Goal: Transaction & Acquisition: Book appointment/travel/reservation

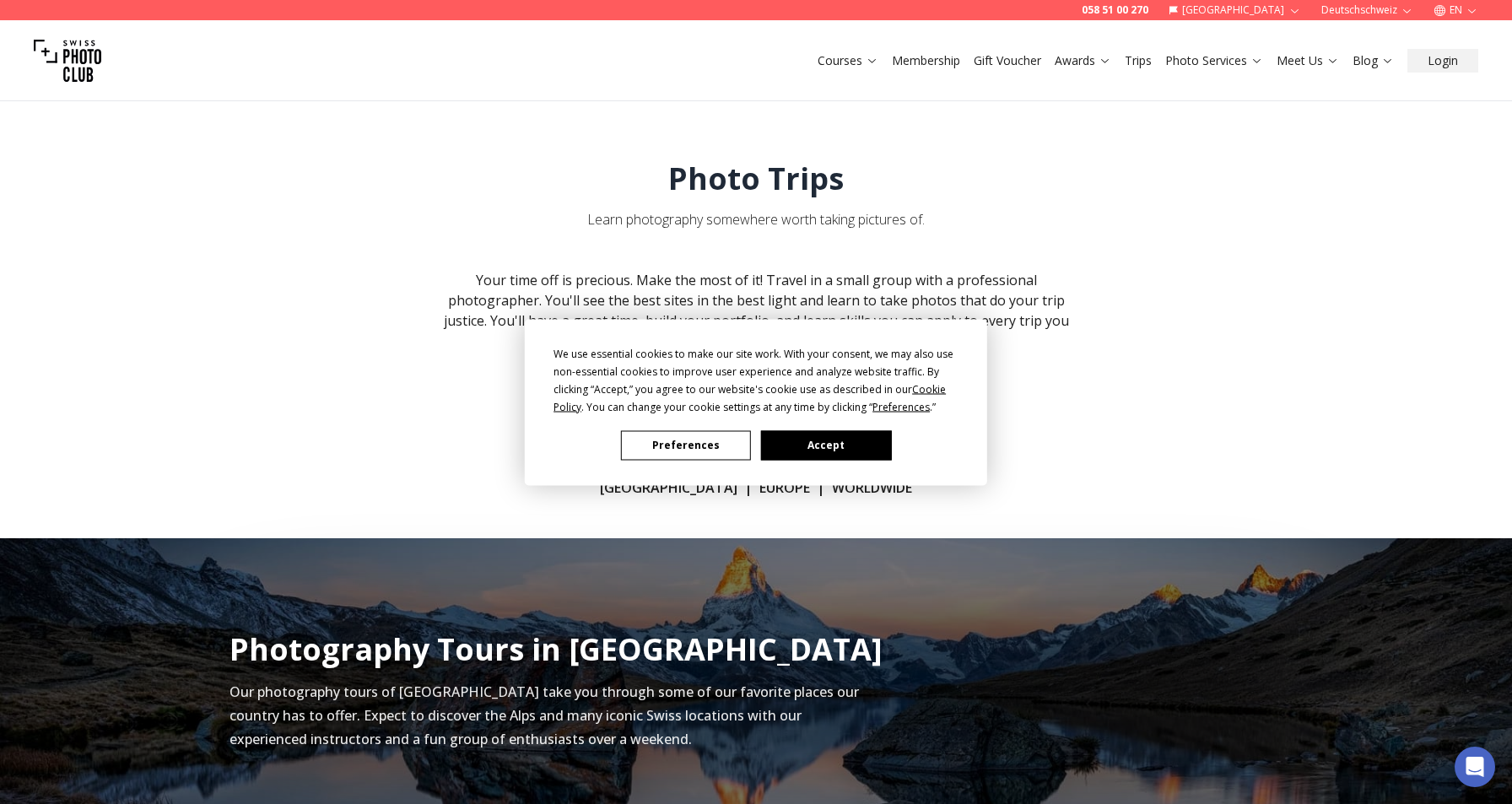
click at [802, 436] on button "Accept" at bounding box center [826, 445] width 130 height 30
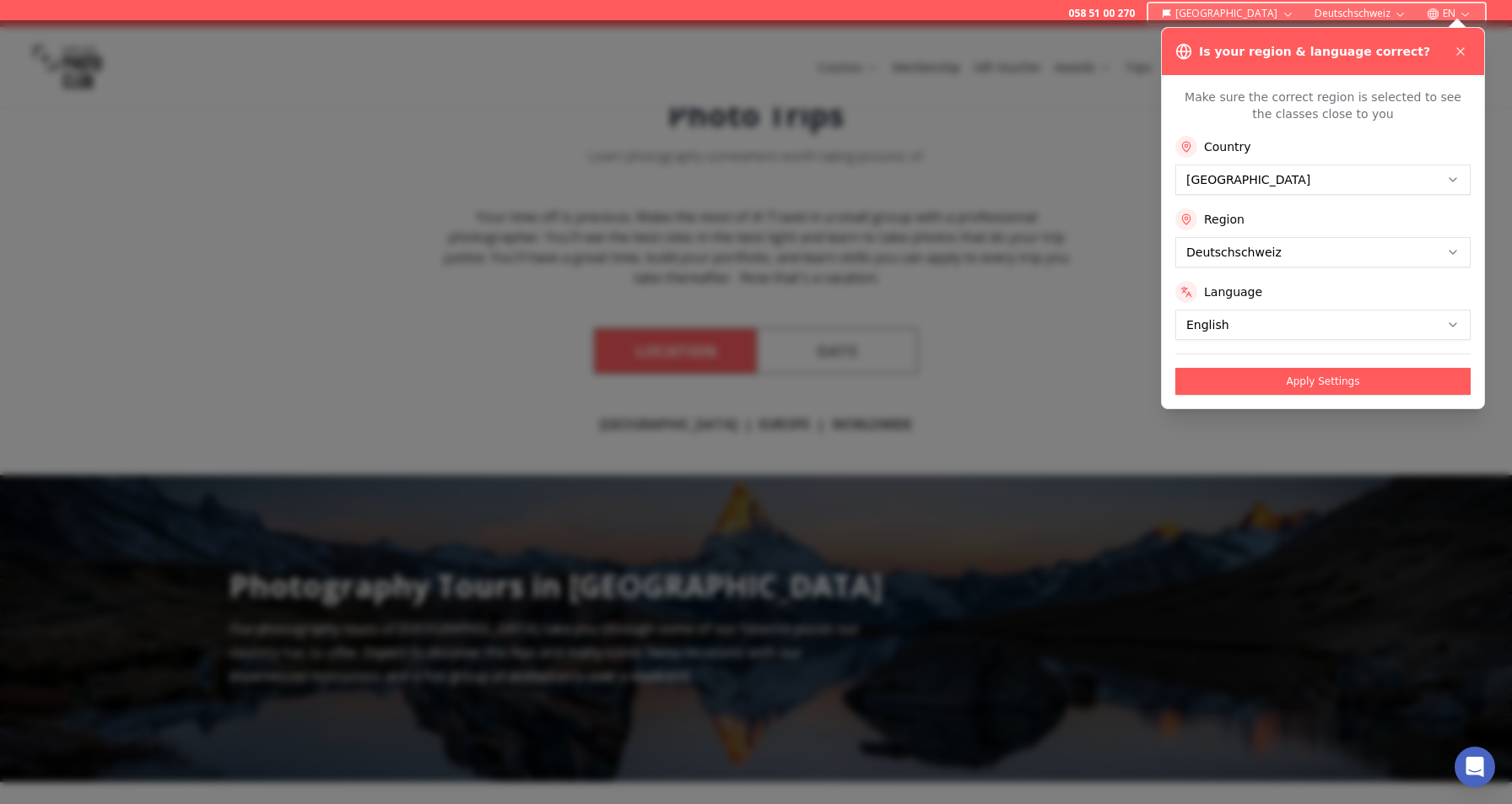
scroll to position [476, 0]
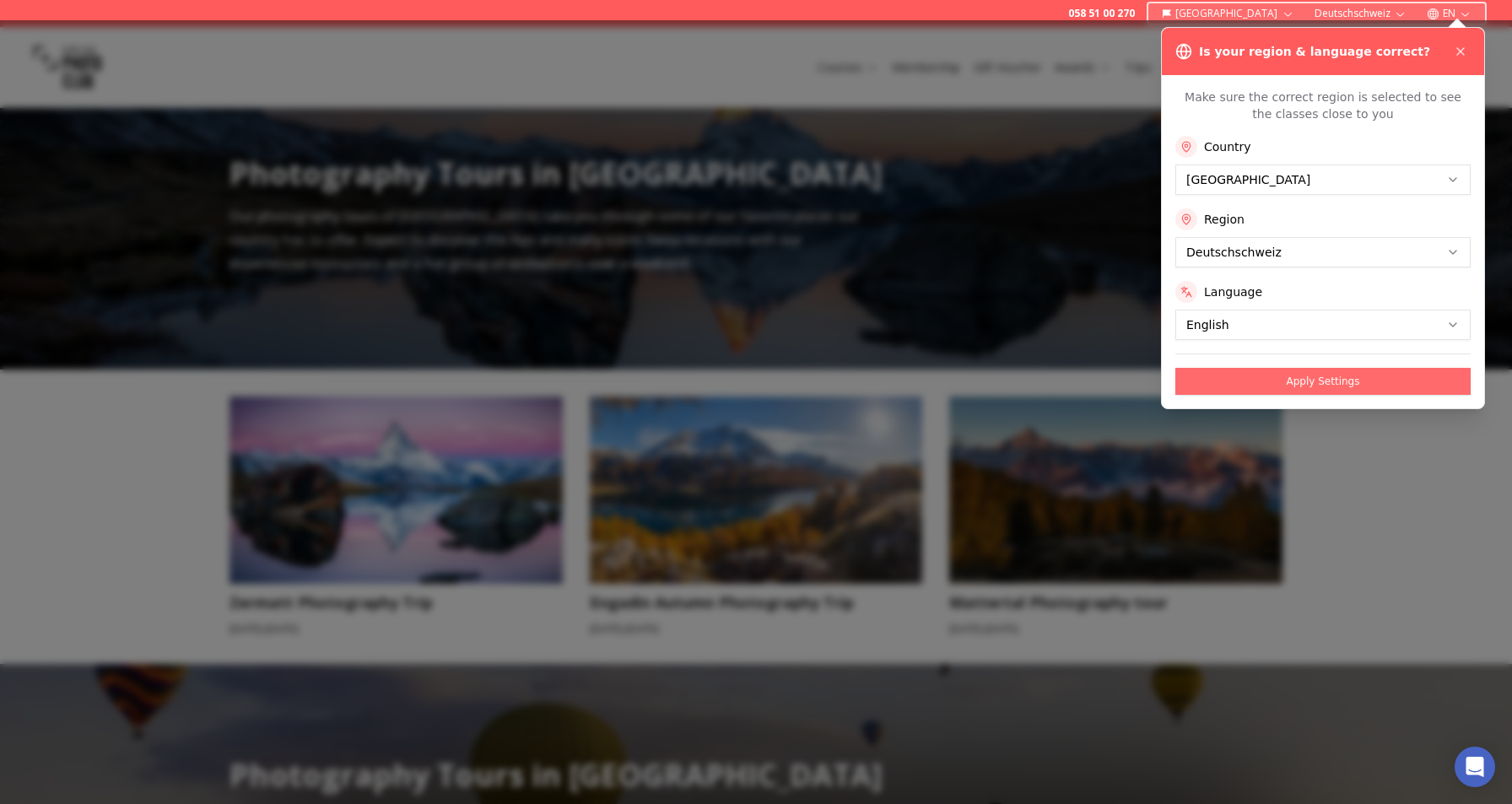
click at [1331, 375] on button "Apply Settings" at bounding box center [1322, 381] width 295 height 27
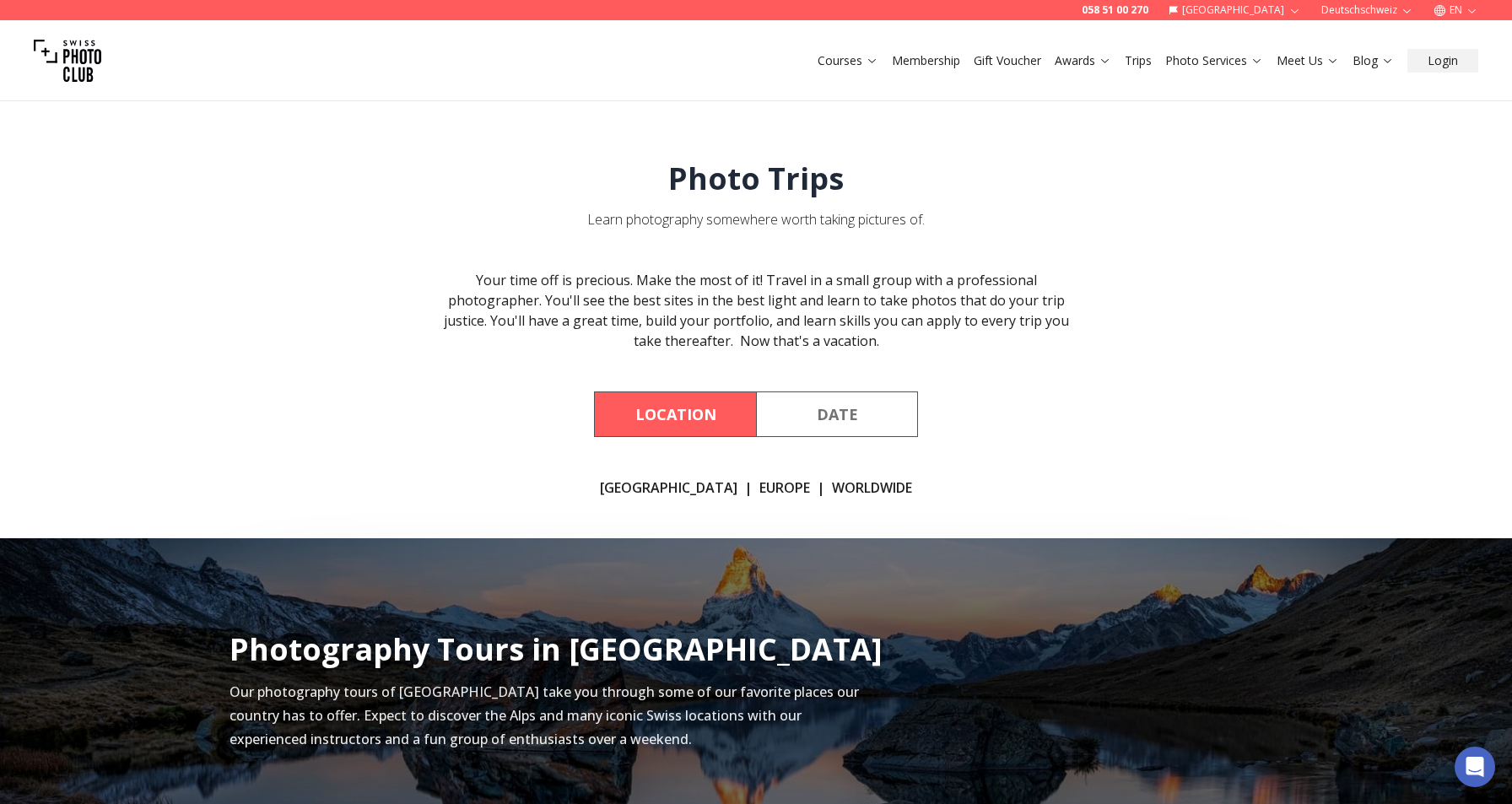
click at [1461, 16] on button "EN" at bounding box center [1455, 10] width 58 height 20
click at [1230, 303] on div "Your time off is precious. Make the most of it! Travel in a small group with a …" at bounding box center [756, 384] width 1080 height 227
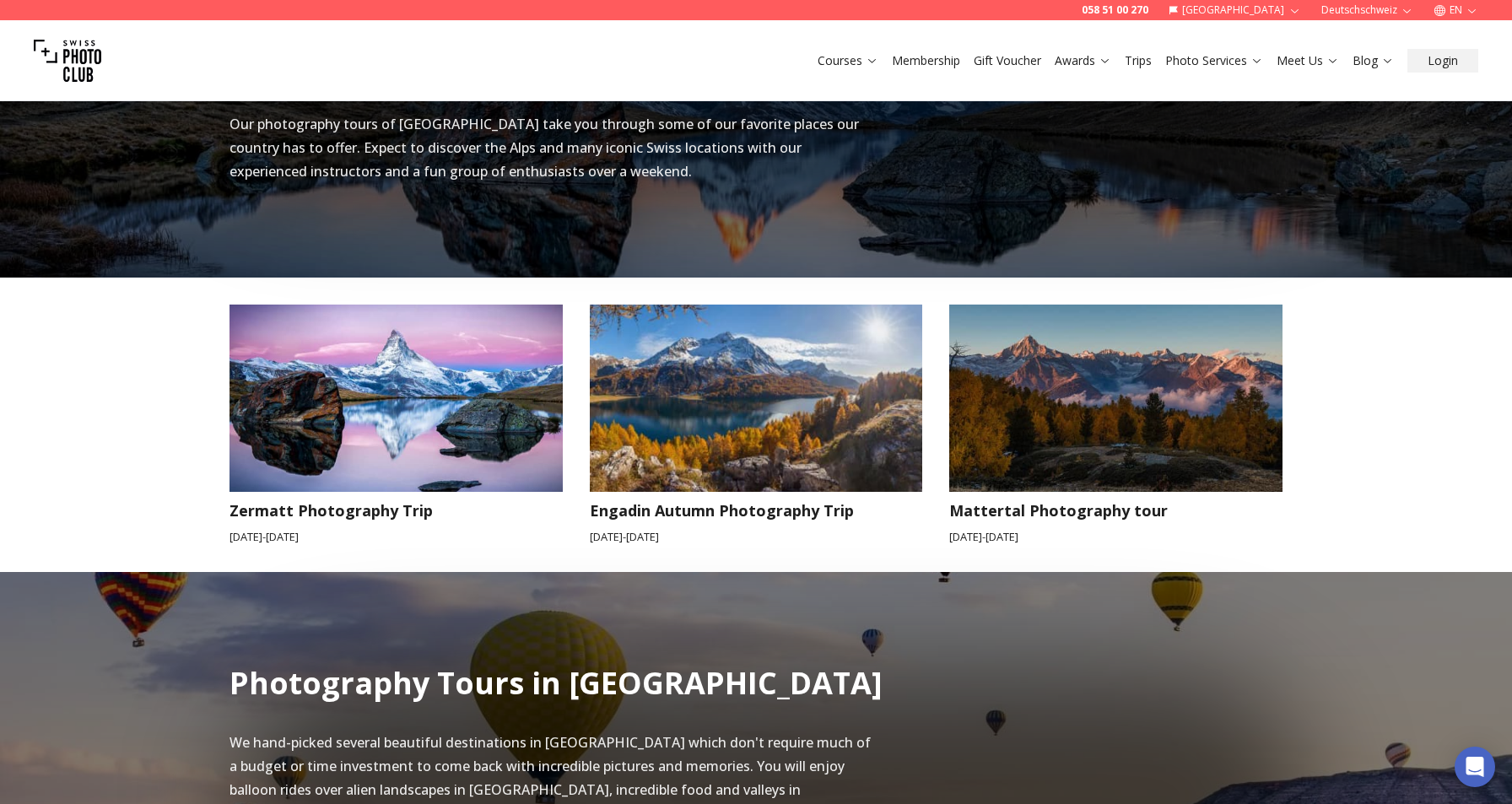
scroll to position [570, 0]
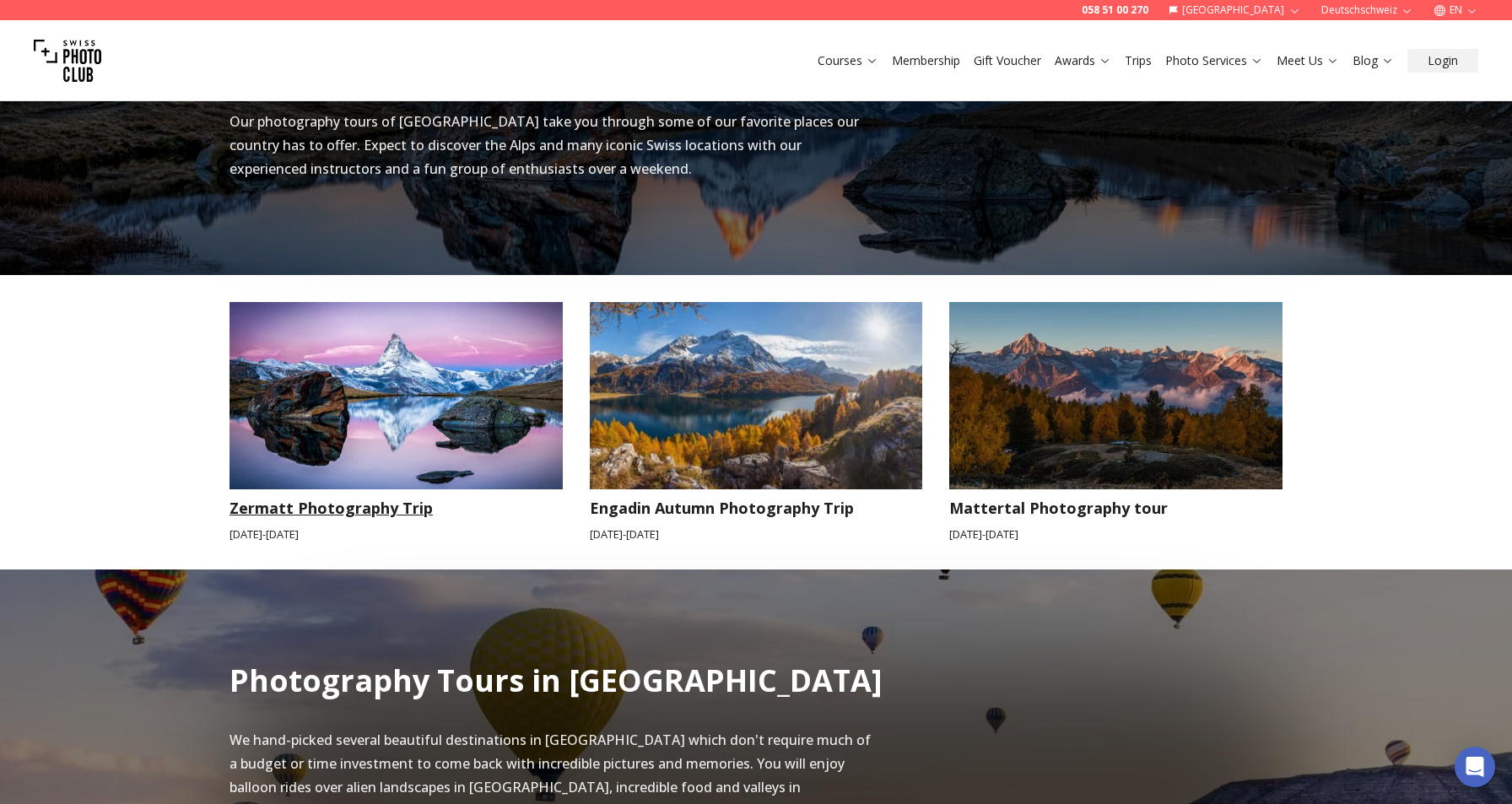
click at [418, 409] on img at bounding box center [395, 395] width 333 height 187
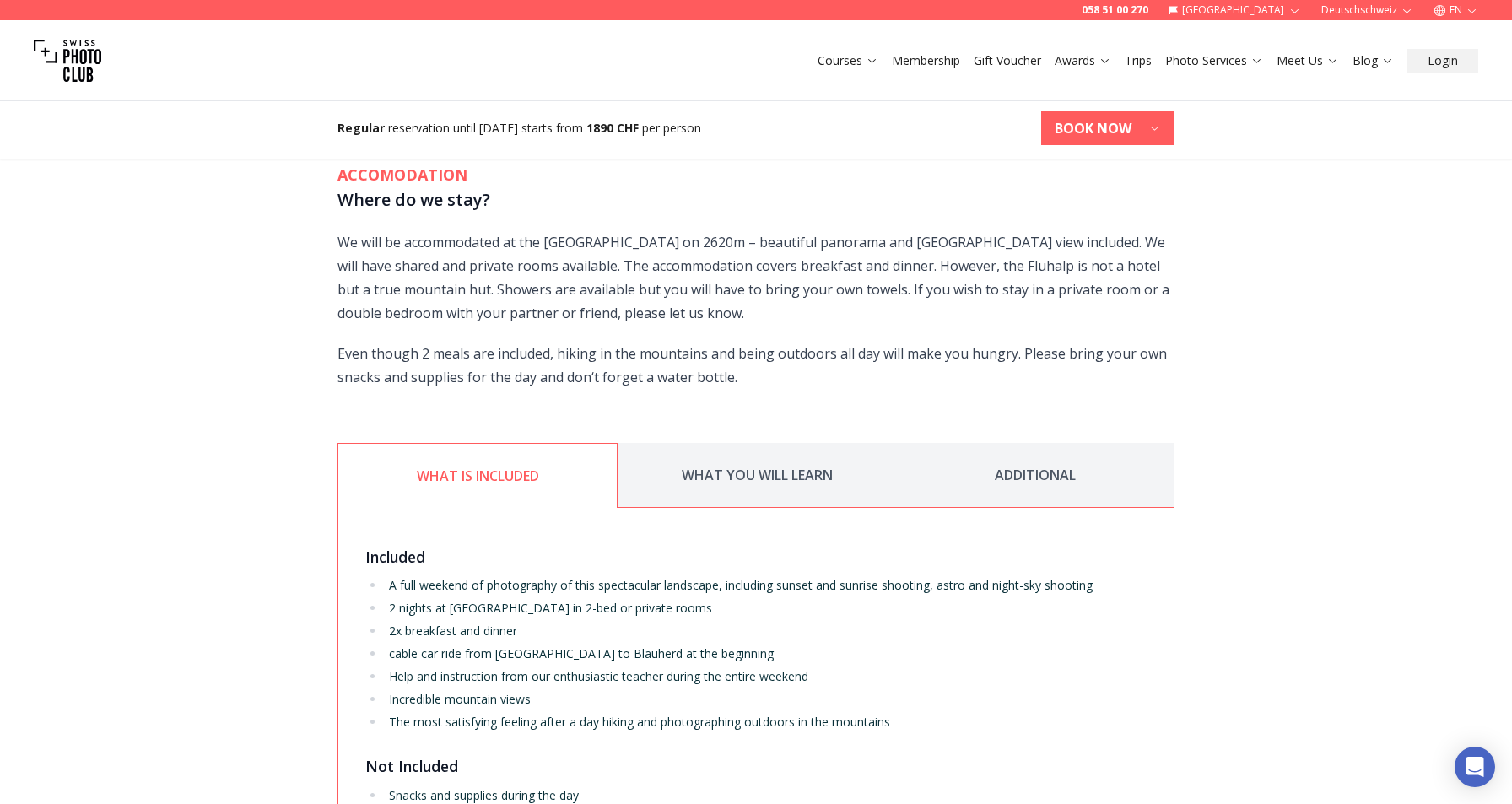
scroll to position [2356, 0]
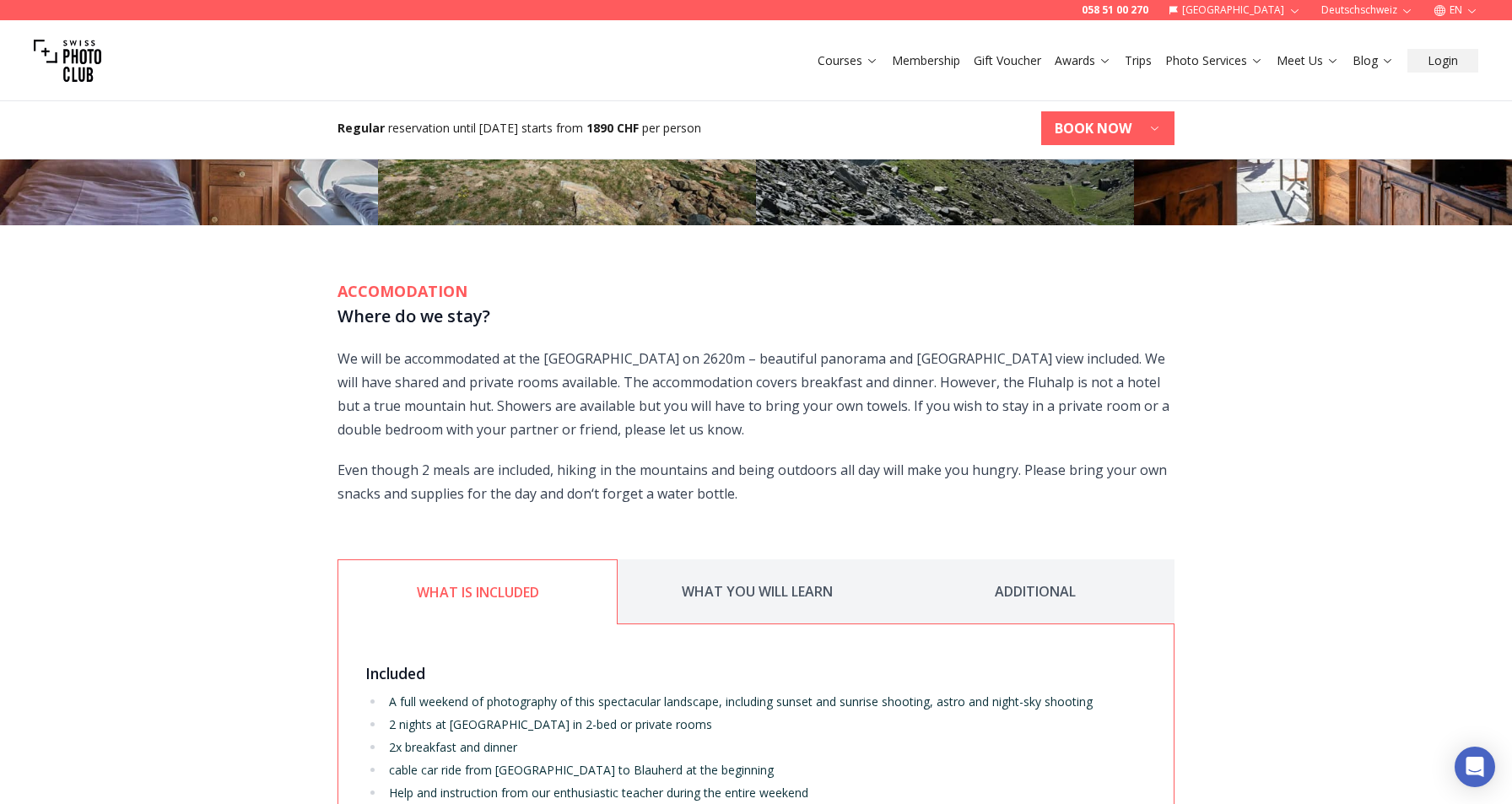
click at [1157, 131] on icon "button" at bounding box center [1155, 128] width 13 height 13
click at [1097, 157] on link "[DATE] - [DATE]" at bounding box center [1034, 169] width 123 height 27
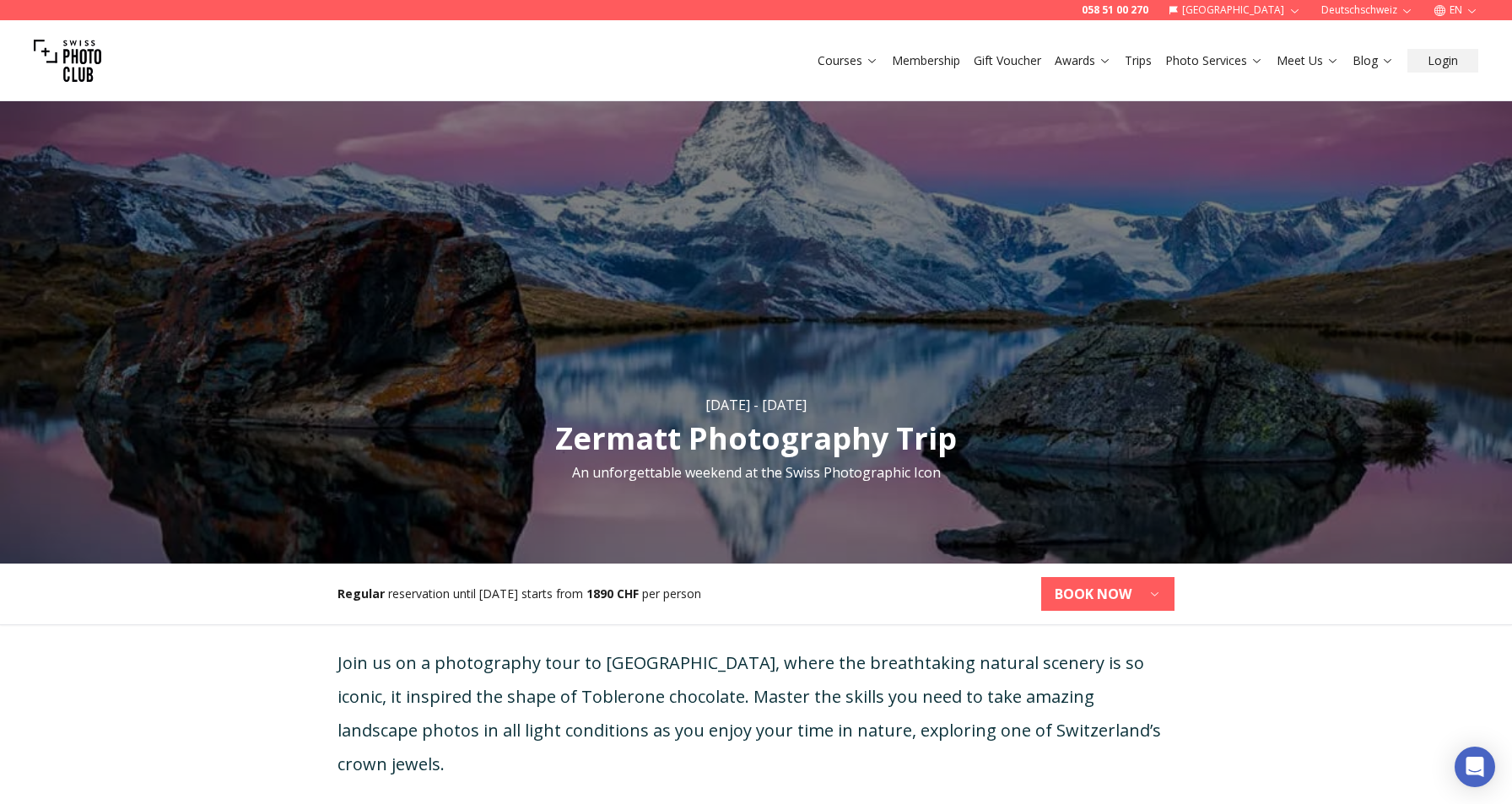
click at [67, 65] on img at bounding box center [67, 60] width 68 height 68
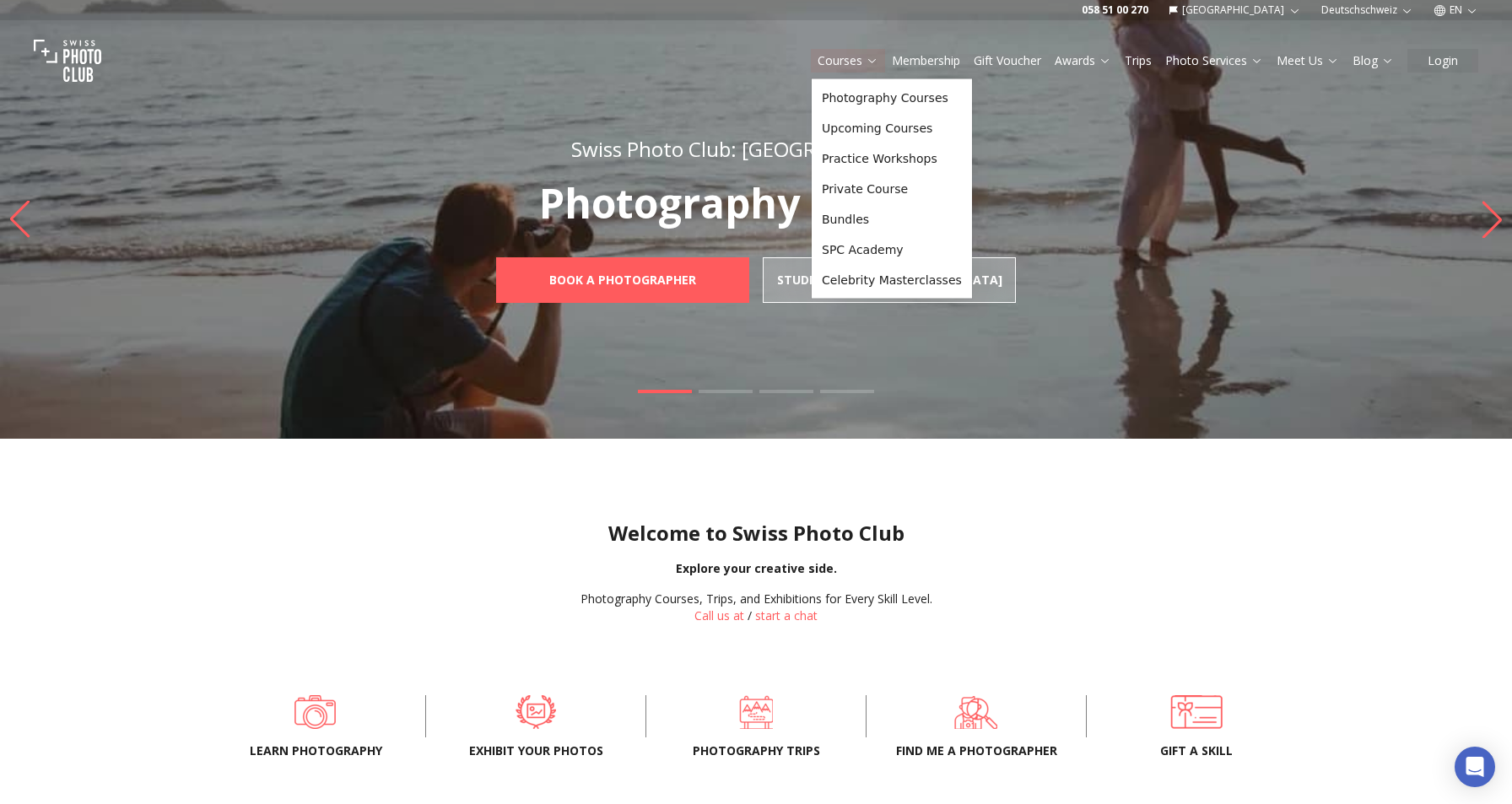
click at [870, 50] on button "Courses" at bounding box center [848, 60] width 74 height 23
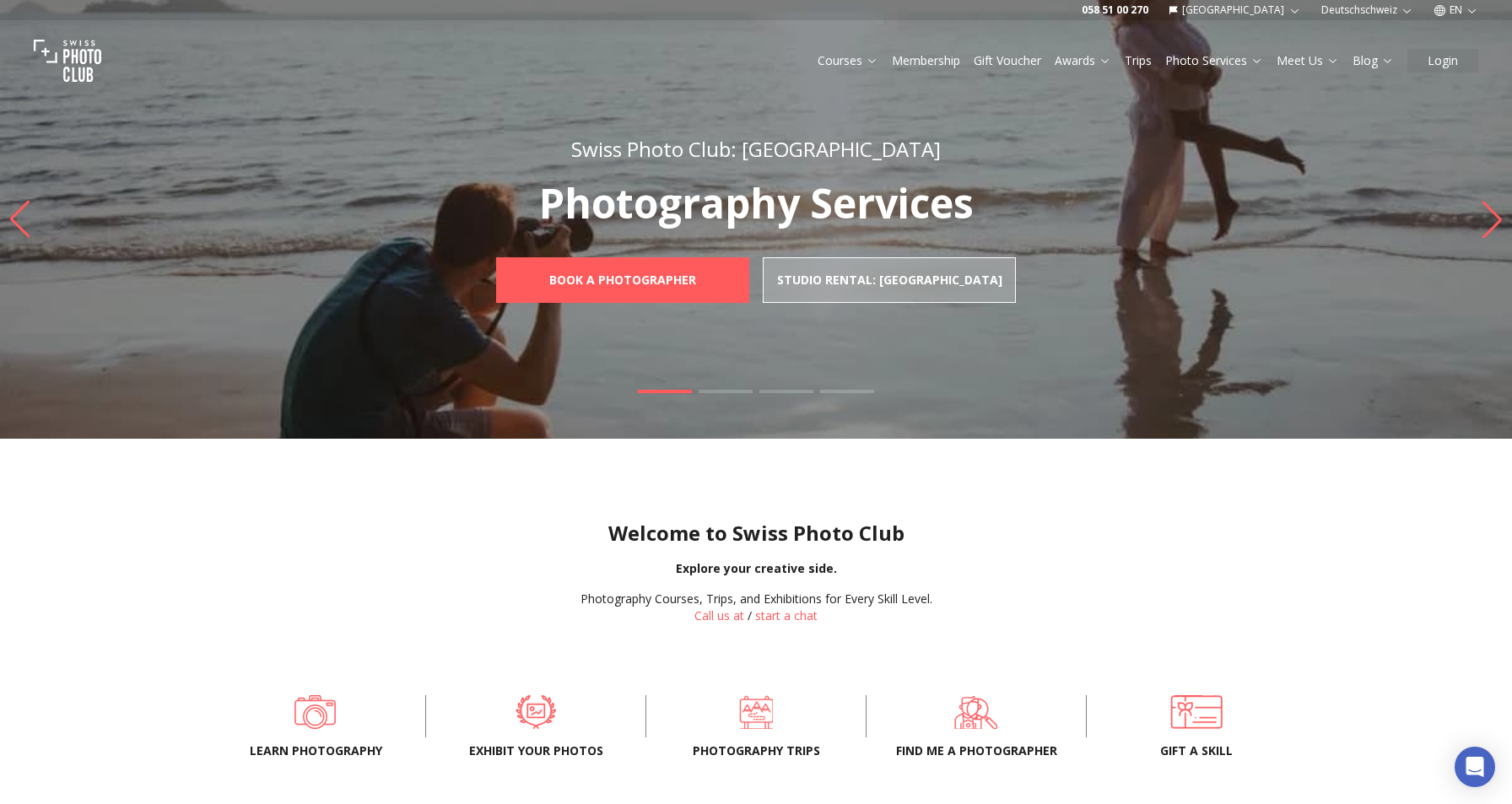
click at [948, 58] on link "Membership" at bounding box center [926, 60] width 69 height 17
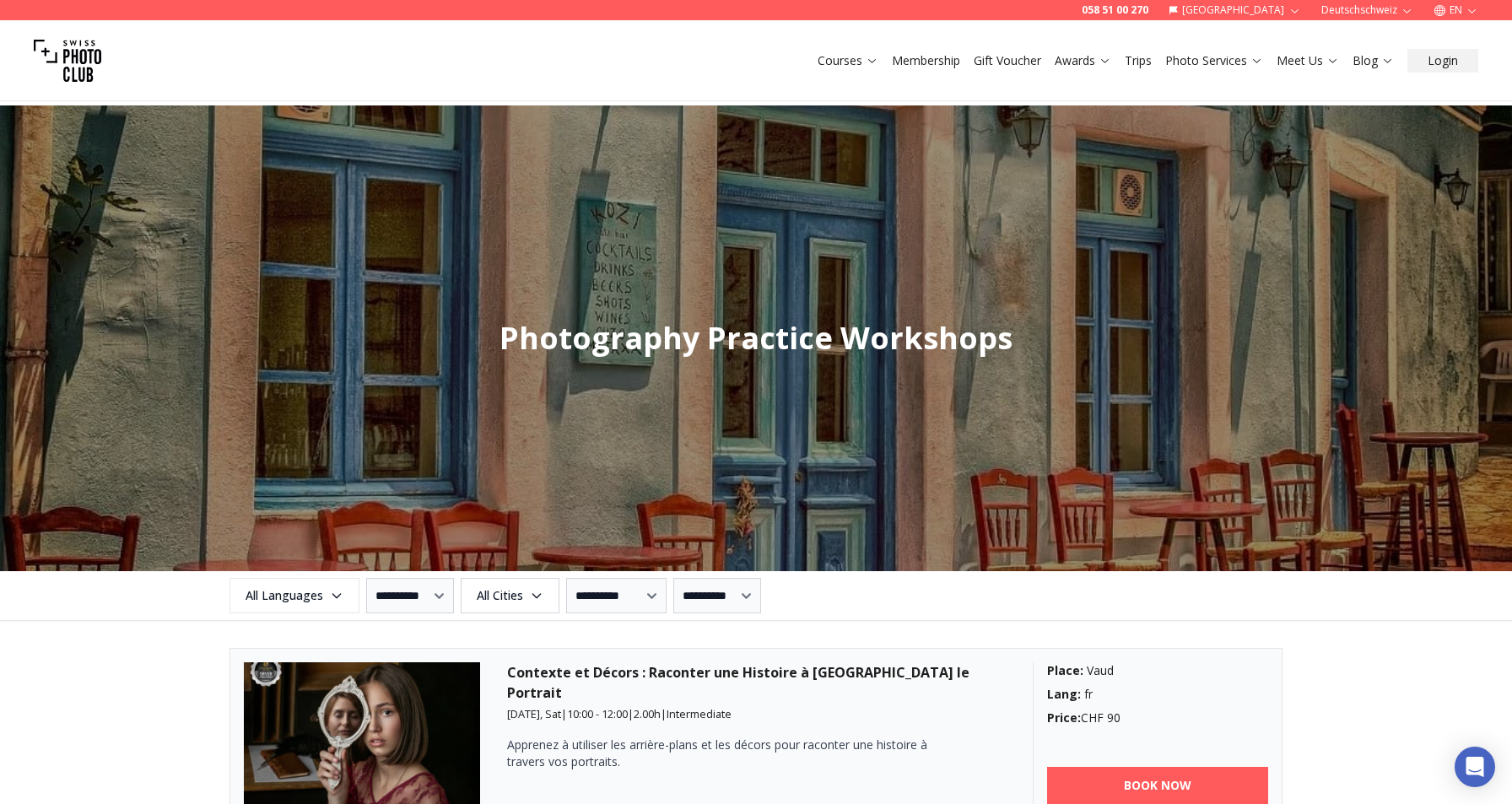
scroll to position [1684, 0]
